Goal: Book appointment/travel/reservation

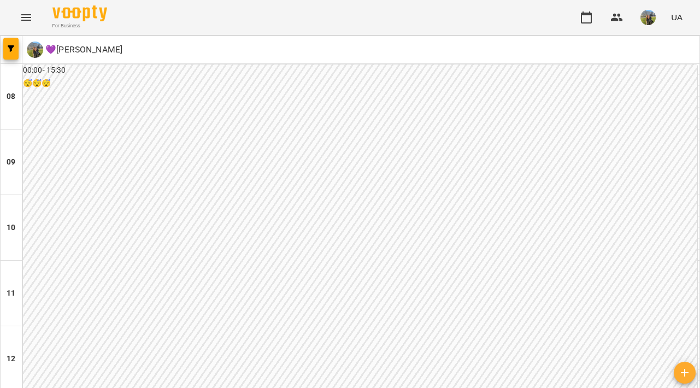
scroll to position [564, 0]
type input "**********"
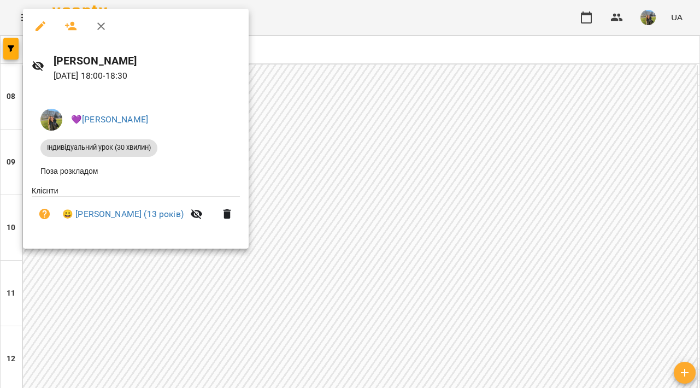
click at [415, 231] on div at bounding box center [350, 194] width 700 height 388
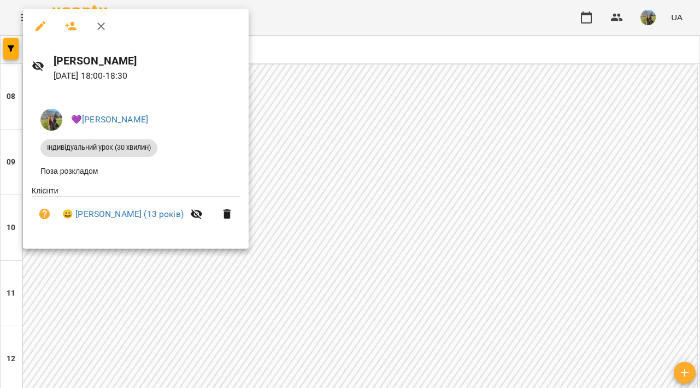
click at [397, 222] on div at bounding box center [350, 194] width 700 height 388
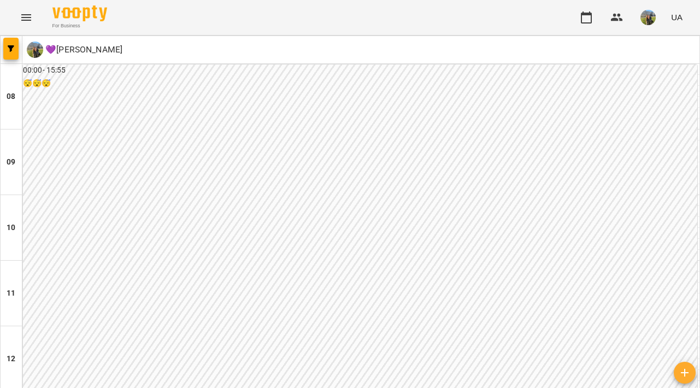
scroll to position [453, 0]
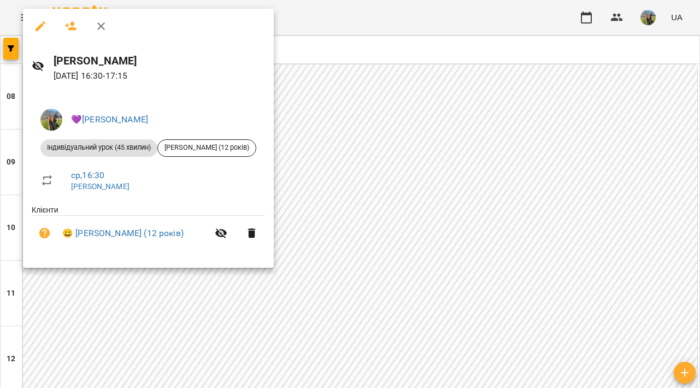
click at [415, 163] on div at bounding box center [350, 194] width 700 height 388
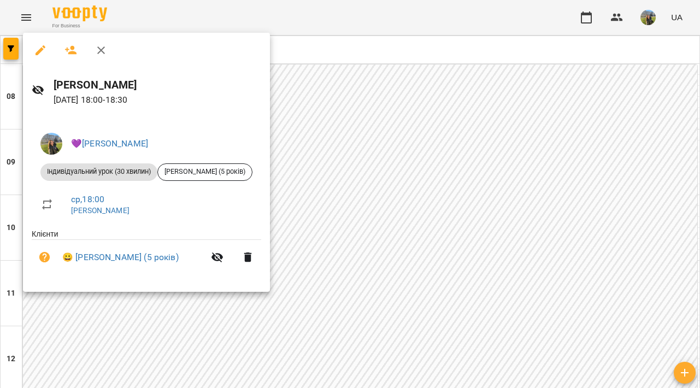
click at [432, 258] on div at bounding box center [350, 194] width 700 height 388
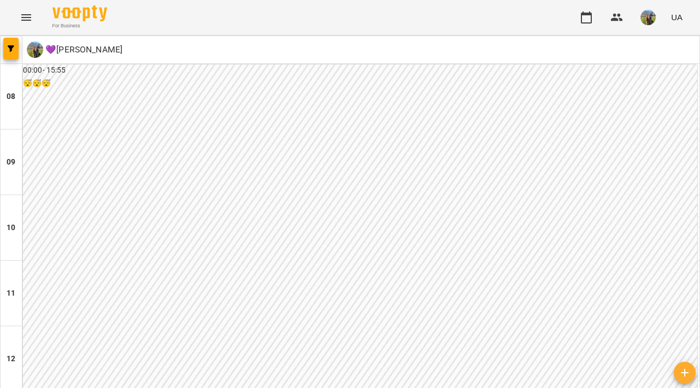
scroll to position [512, 0]
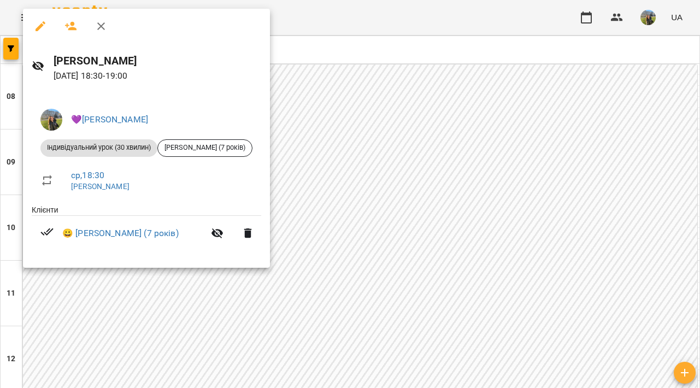
click at [454, 282] on div at bounding box center [350, 194] width 700 height 388
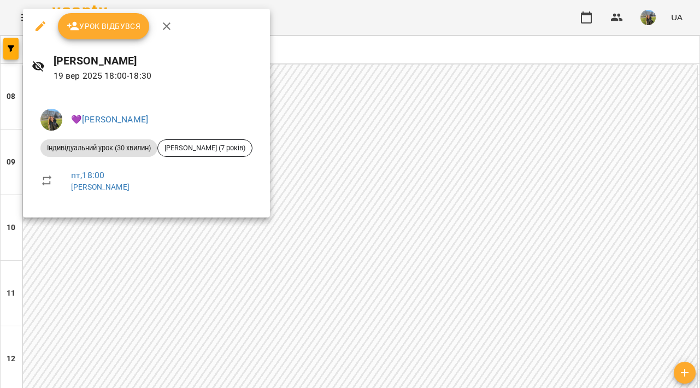
click at [429, 250] on div at bounding box center [350, 194] width 700 height 388
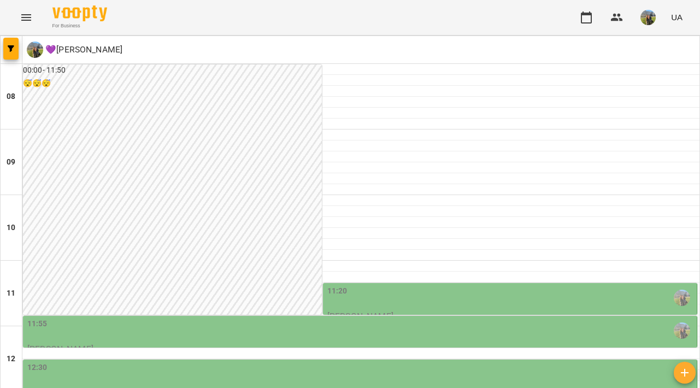
scroll to position [45, 0]
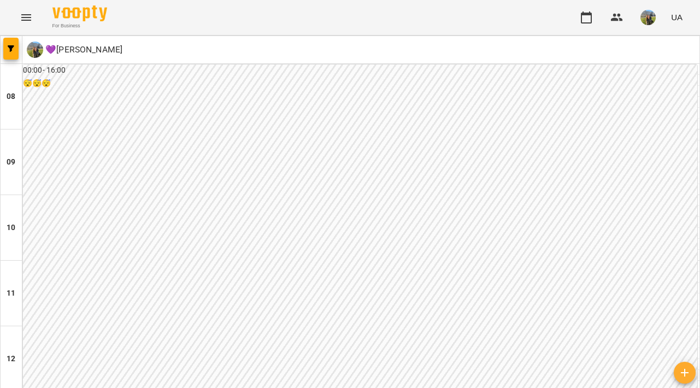
type input "**********"
